Goal: Task Accomplishment & Management: Use online tool/utility

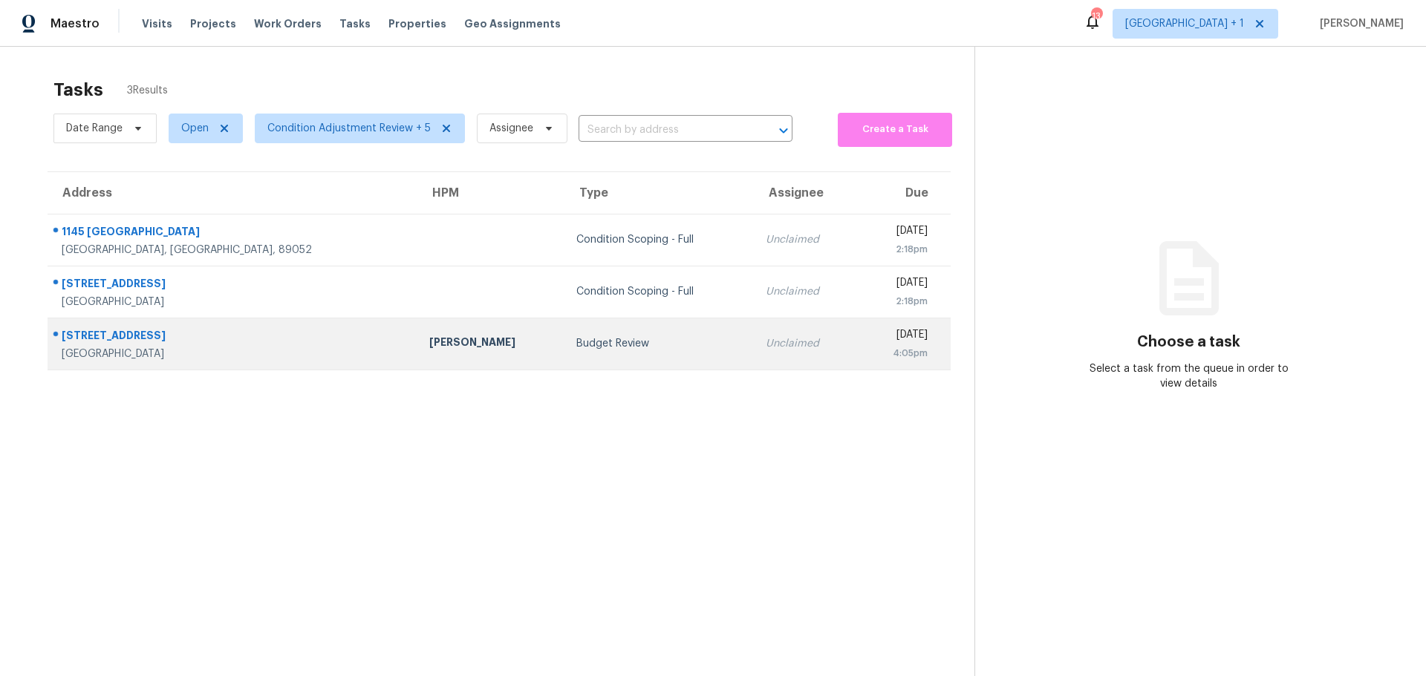
click at [420, 330] on td "[PERSON_NAME]" at bounding box center [490, 344] width 147 height 52
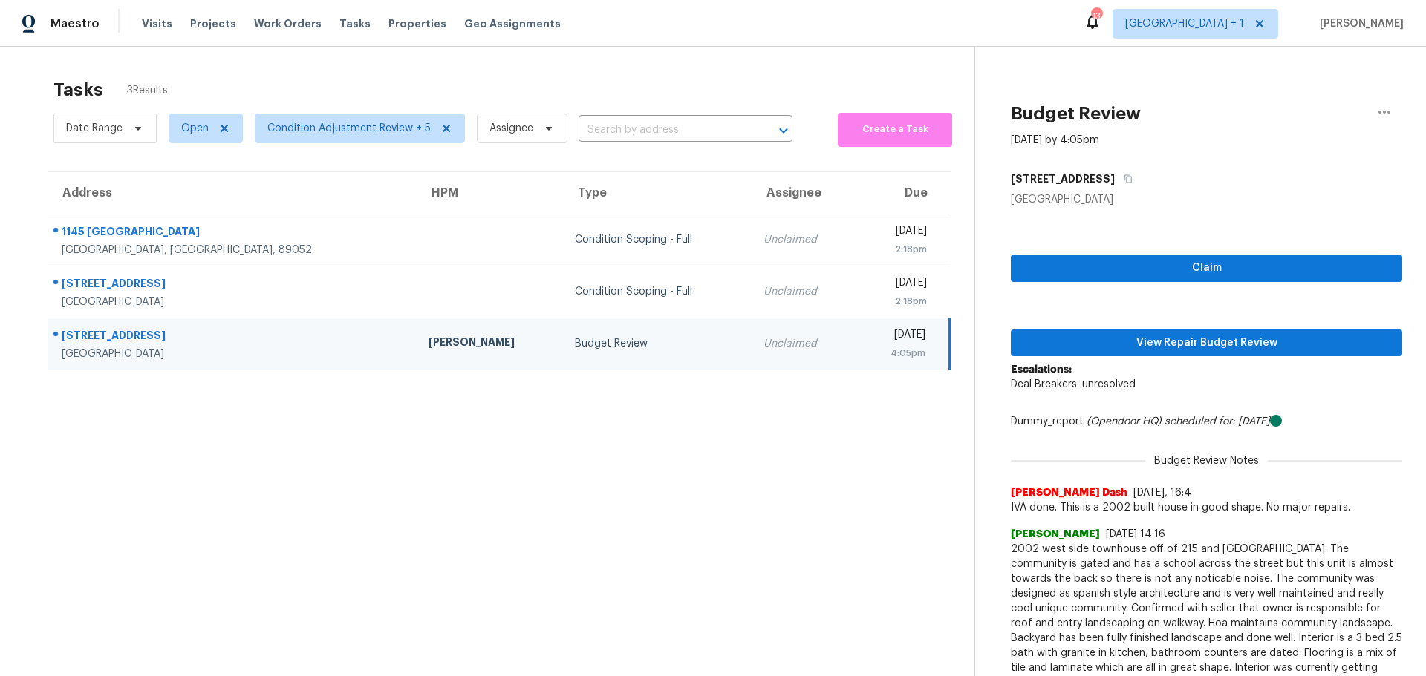
click at [1110, 241] on div "Claim View Repair Budget Review Escalations: Deal Breakers: unresolved Dummy_re…" at bounding box center [1206, 467] width 391 height 521
click at [1109, 261] on span "Claim" at bounding box center [1207, 268] width 368 height 19
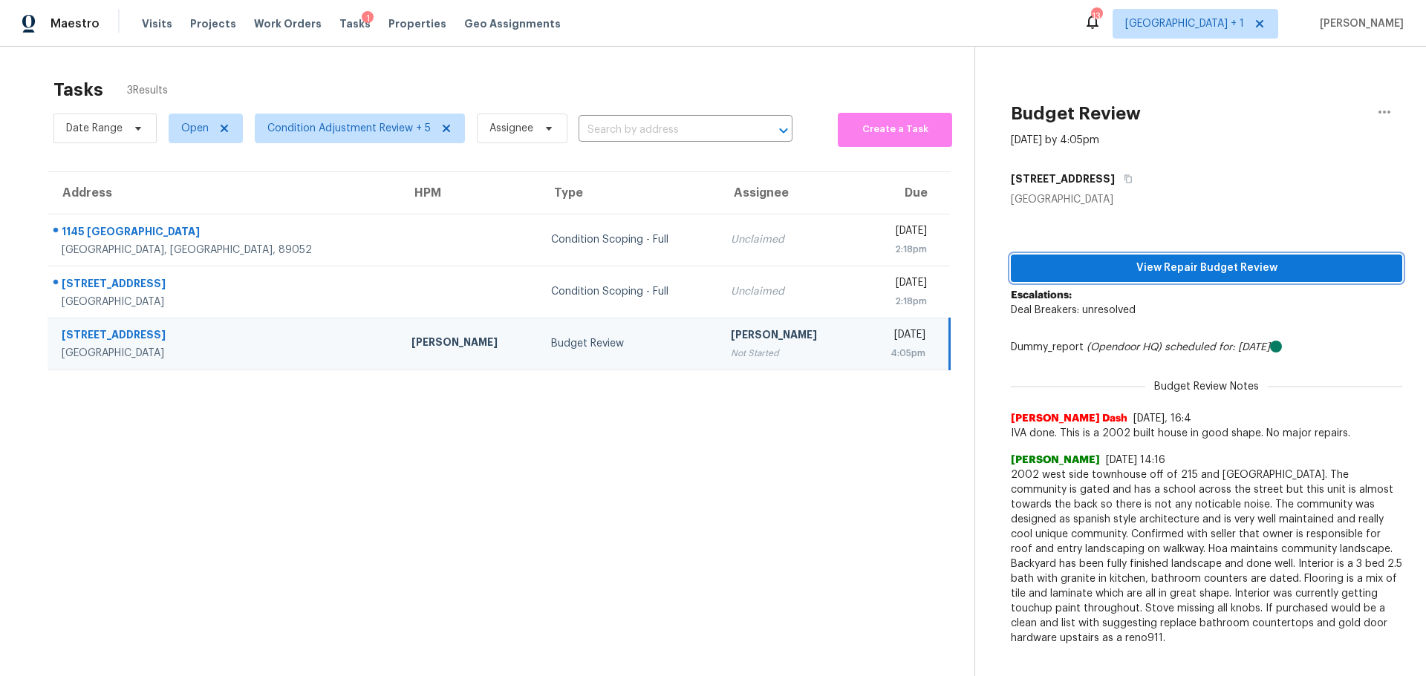
click at [1119, 277] on span "View Repair Budget Review" at bounding box center [1207, 268] width 368 height 19
